Goal: Find specific page/section: Find specific page/section

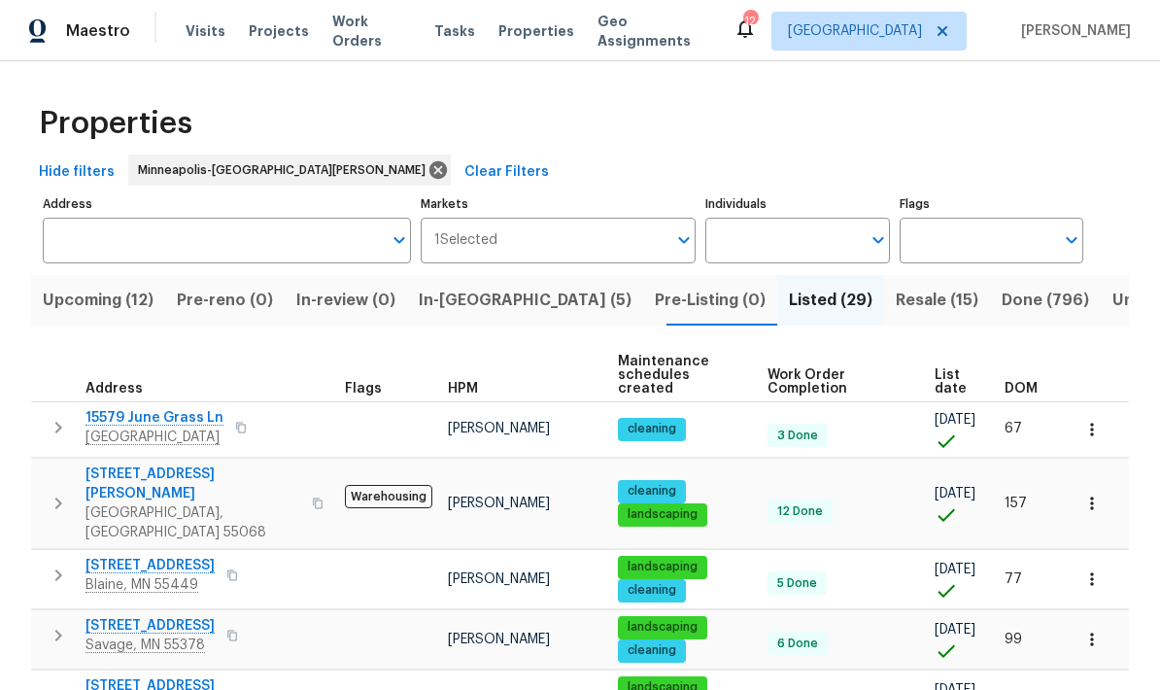
scroll to position [19, 0]
click at [122, 296] on span "Upcoming (12)" at bounding box center [98, 300] width 111 height 27
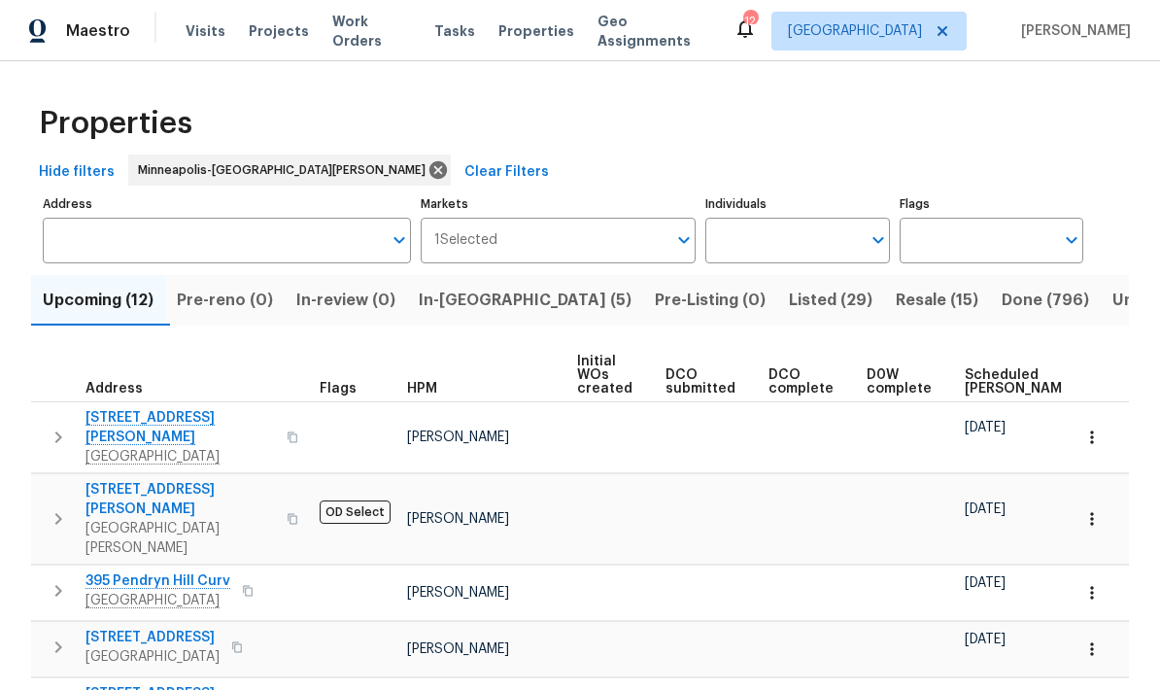
click at [982, 383] on span "Scheduled [PERSON_NAME]" at bounding box center [1020, 381] width 110 height 27
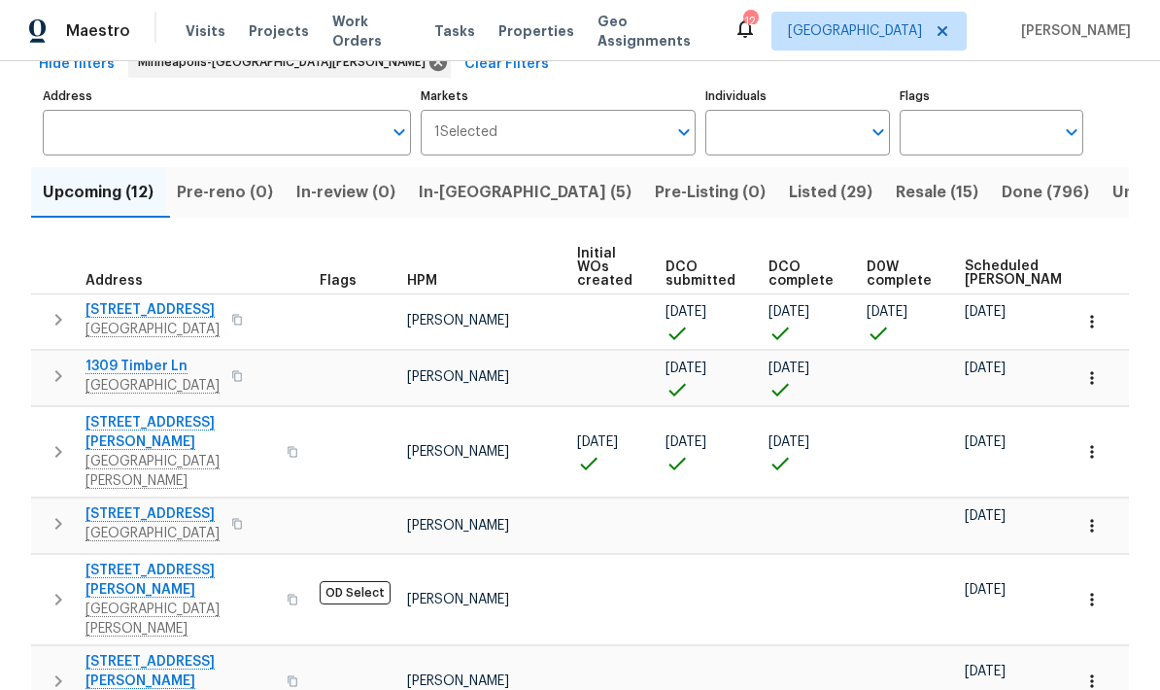
scroll to position [109, 0]
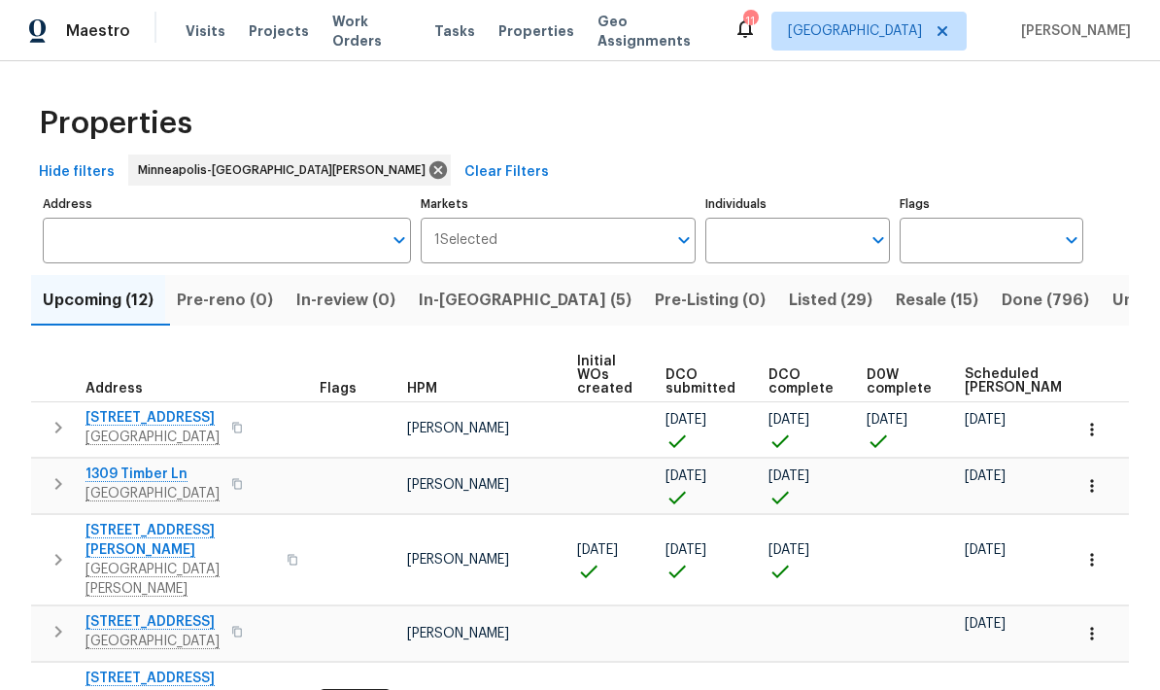
click at [60, 548] on icon "button" at bounding box center [58, 559] width 23 height 23
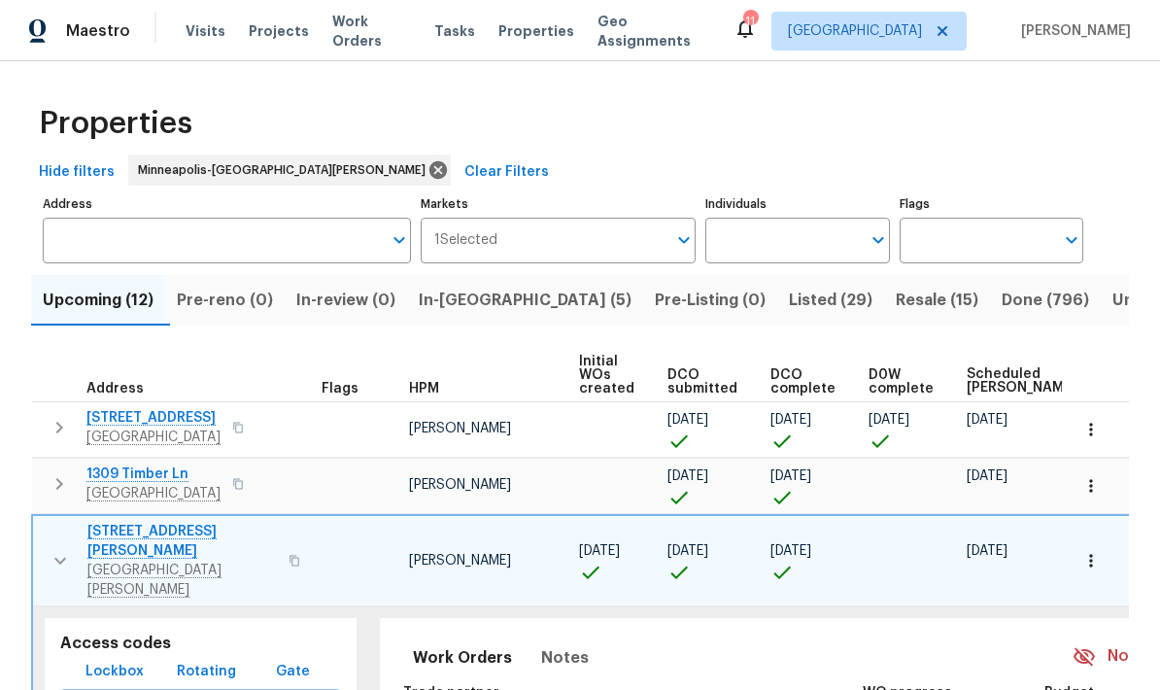
click at [290, 555] on icon "button" at bounding box center [295, 560] width 10 height 11
click at [289, 555] on icon "button" at bounding box center [295, 561] width 12 height 12
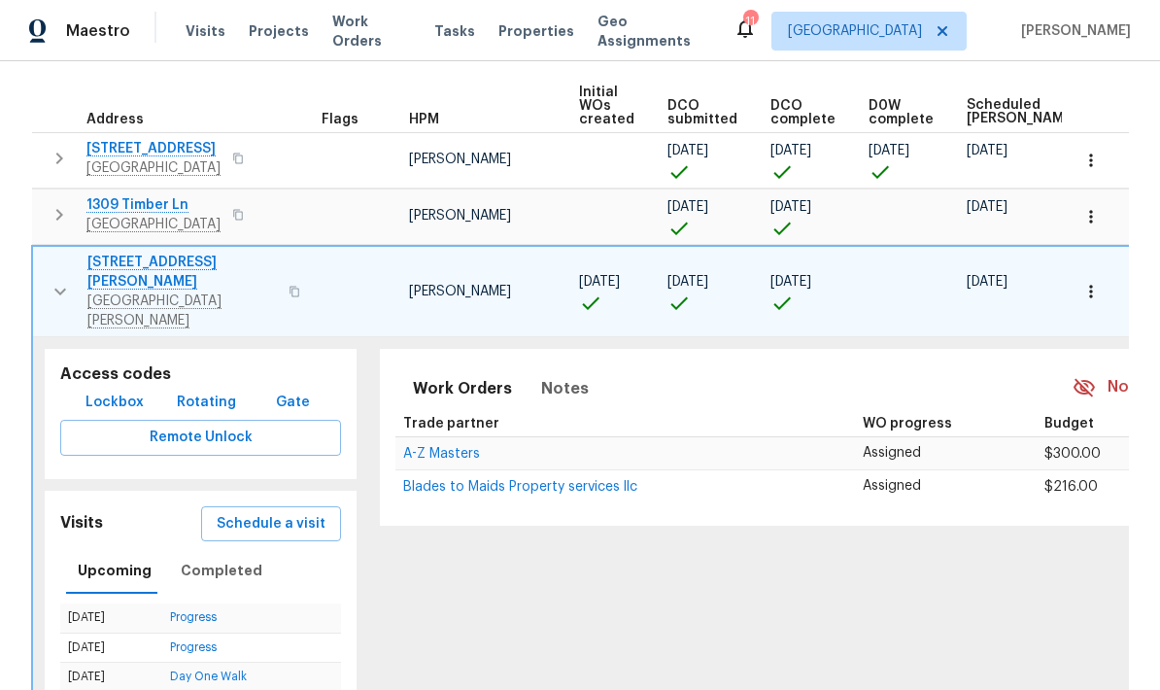
scroll to position [264, 0]
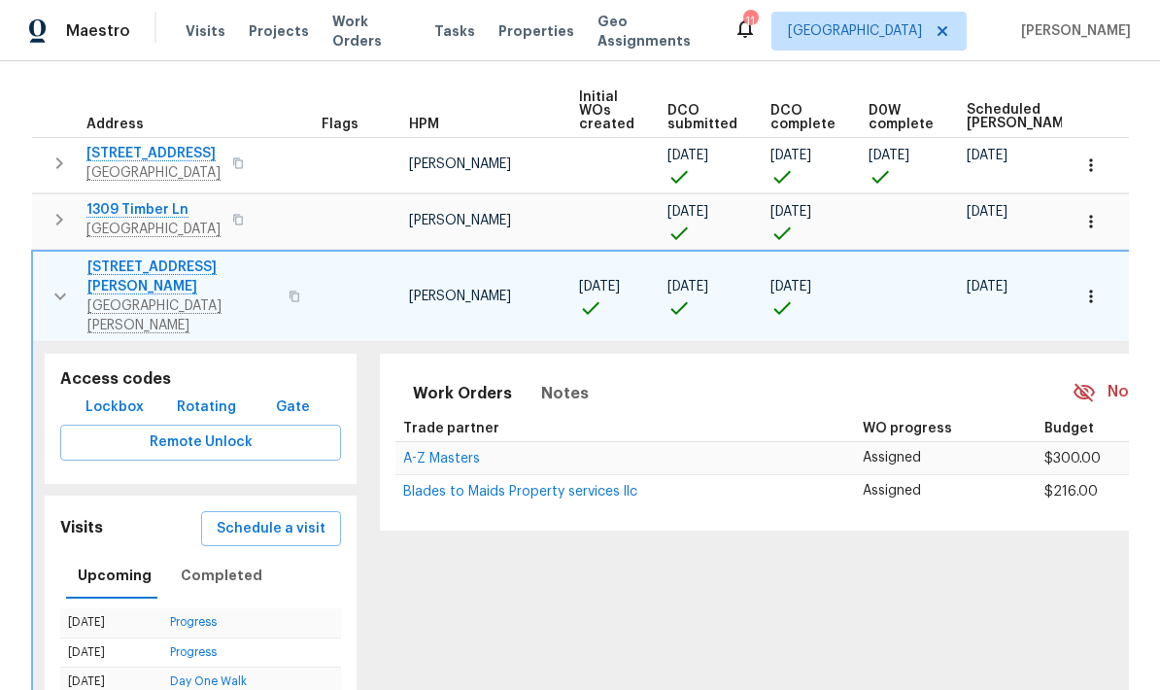
click at [134, 396] on span "Lockbox" at bounding box center [115, 408] width 58 height 24
click at [131, 396] on span "Lockbox" at bounding box center [115, 408] width 58 height 24
